Goal: Unclear

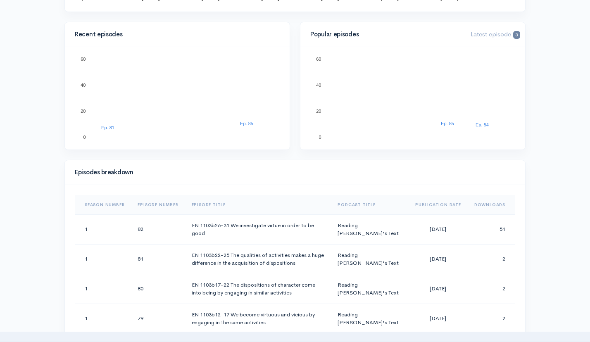
scroll to position [261, 0]
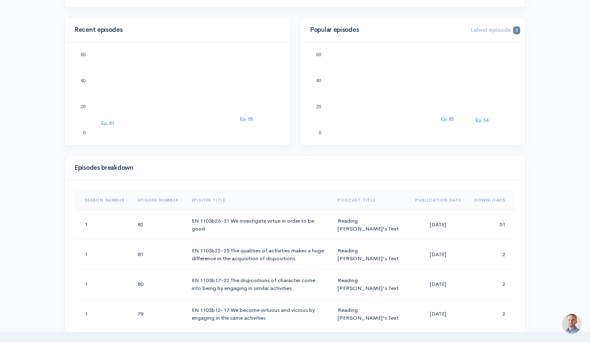
click at [569, 333] on img at bounding box center [572, 324] width 25 height 25
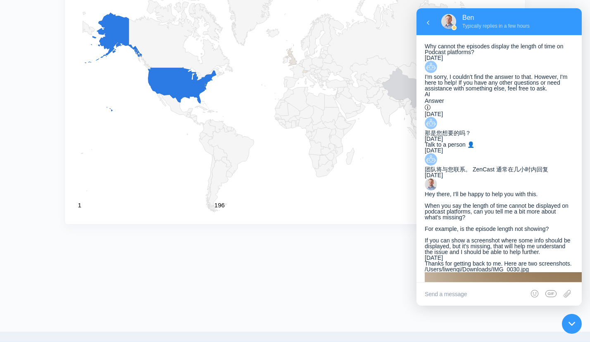
scroll to position [0, 0]
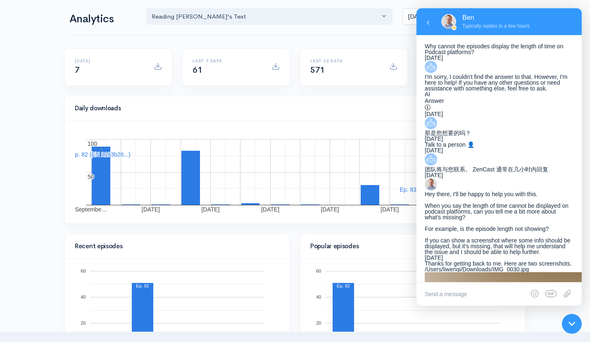
click at [567, 321] on div at bounding box center [571, 323] width 27 height 27
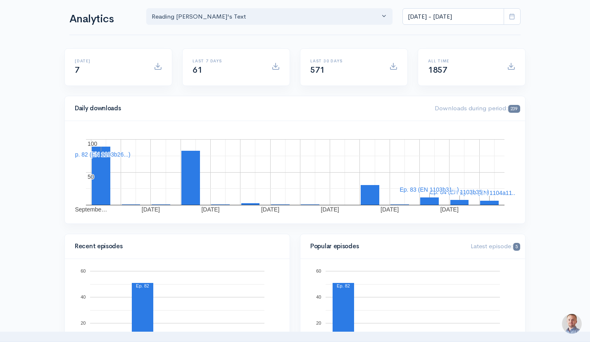
click at [379, 91] on div "Last 30 days 571" at bounding box center [354, 72] width 118 height 48
